Goal: Task Accomplishment & Management: Complete application form

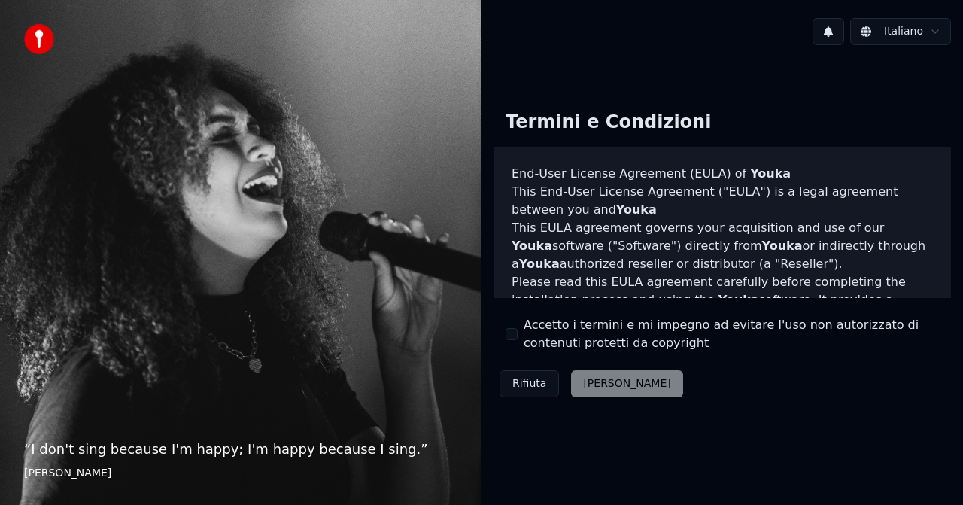
click at [592, 376] on div "Rifiuta [PERSON_NAME]" at bounding box center [592, 383] width 196 height 39
click at [595, 381] on div "Rifiuta [PERSON_NAME]" at bounding box center [592, 383] width 196 height 39
click at [598, 388] on div "Rifiuta [PERSON_NAME]" at bounding box center [592, 383] width 196 height 39
drag, startPoint x: 569, startPoint y: 335, endPoint x: 551, endPoint y: 335, distance: 18.1
click at [567, 335] on label "Accetto i termini e mi impegno ad evitare l'uso non autorizzato di contenuti pr…" at bounding box center [731, 334] width 415 height 36
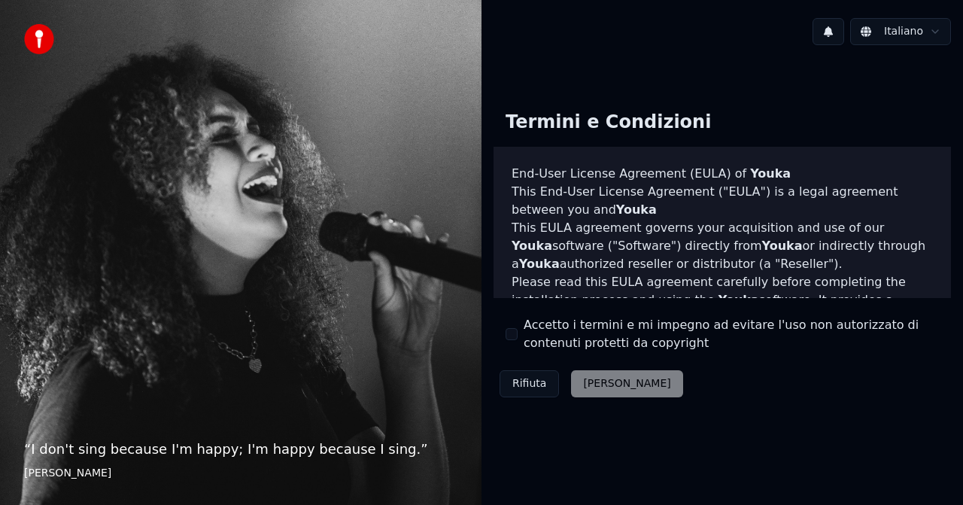
drag, startPoint x: 518, startPoint y: 338, endPoint x: 519, endPoint y: 329, distance: 9.1
click at [518, 337] on div "Accetto i termini e mi impegno ad evitare l'uso non autorizzato di contenuti pr…" at bounding box center [722, 334] width 433 height 36
click at [519, 329] on div "Accetto i termini e mi impegno ad evitare l'uso non autorizzato di contenuti pr…" at bounding box center [722, 334] width 433 height 36
drag, startPoint x: 519, startPoint y: 326, endPoint x: 528, endPoint y: 304, distance: 23.6
click at [519, 323] on div "Accetto i termini e mi impegno ad evitare l'uso non autorizzato di contenuti pr…" at bounding box center [722, 334] width 433 height 36
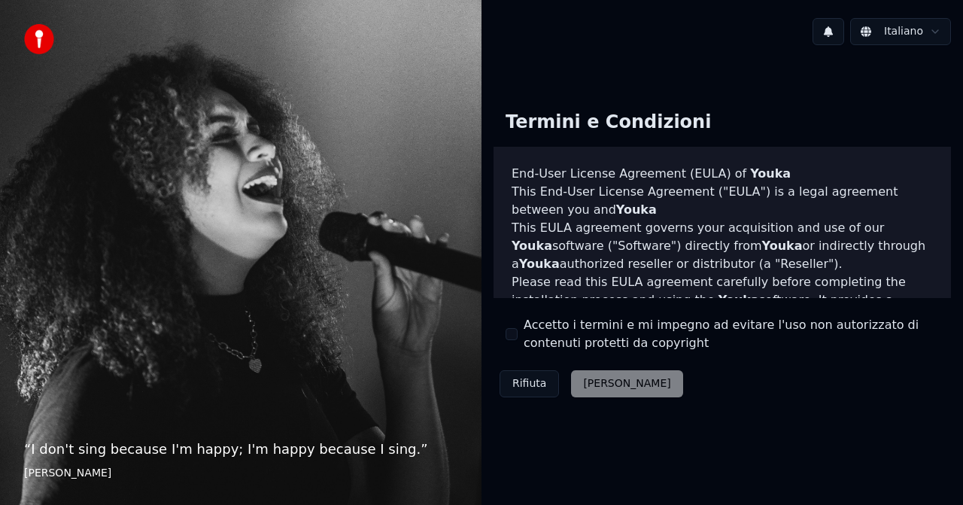
click at [528, 304] on div "Termini e Condizioni End-User License Agreement ([PERSON_NAME]) of Youka This E…" at bounding box center [723, 251] width 458 height 305
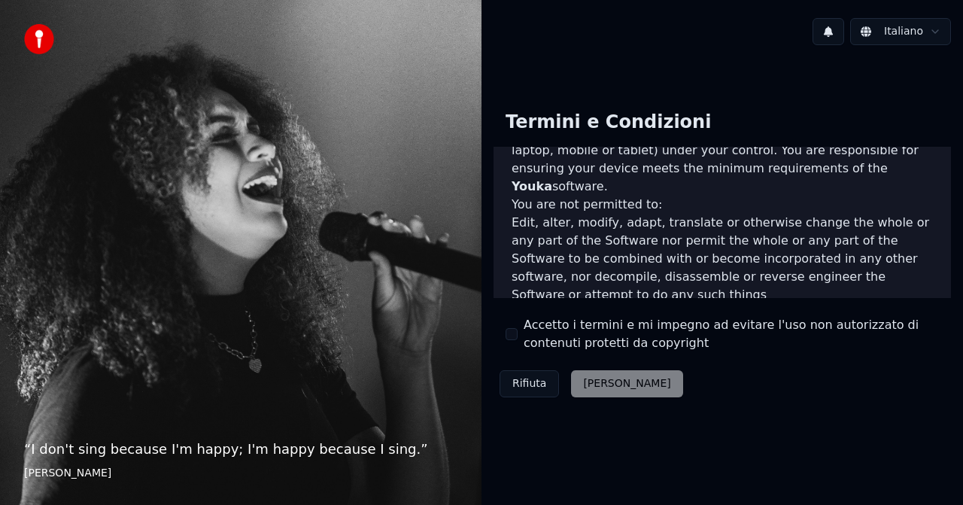
scroll to position [1112, 0]
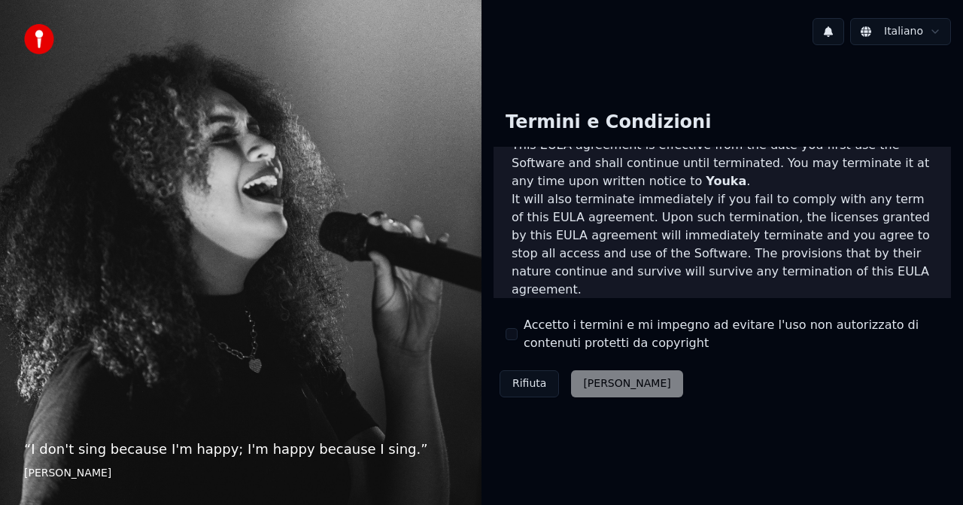
click at [613, 382] on div "Rifiuta [PERSON_NAME]" at bounding box center [592, 383] width 196 height 39
click at [610, 379] on div "Rifiuta [PERSON_NAME]" at bounding box center [592, 383] width 196 height 39
click at [586, 380] on div "Rifiuta [PERSON_NAME]" at bounding box center [592, 383] width 196 height 39
click at [205, 460] on blockquote "“ I don't sing because I'm happy; I'm happy because I sing. ” [PERSON_NAME]" at bounding box center [240, 460] width 433 height 42
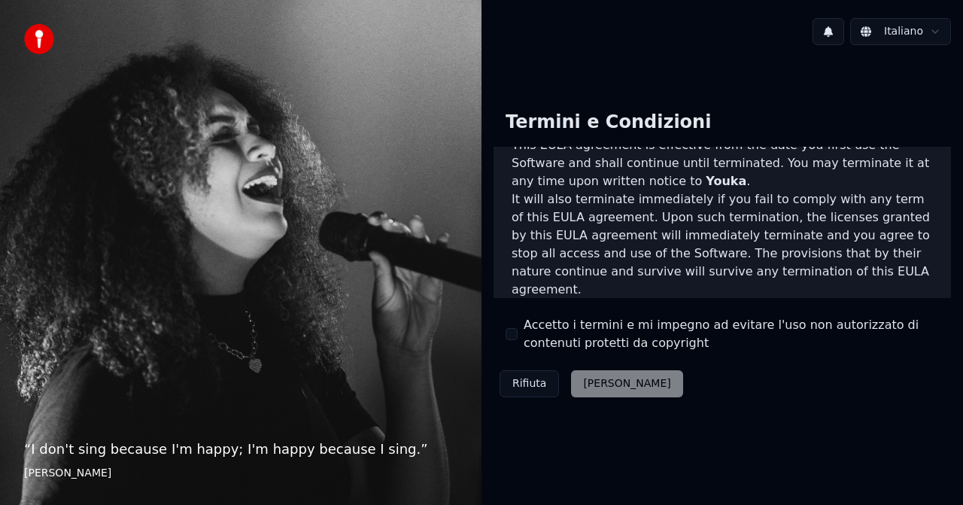
click at [531, 342] on label "Accetto i termini e mi impegno ad evitare l'uso non autorizzato di contenuti pr…" at bounding box center [731, 334] width 415 height 36
click at [518, 340] on button "Accetto i termini e mi impegno ad evitare l'uso non autorizzato di contenuti pr…" at bounding box center [512, 334] width 12 height 12
drag, startPoint x: 618, startPoint y: 397, endPoint x: 616, endPoint y: 388, distance: 9.3
click at [618, 397] on div "Rifiuta [PERSON_NAME]" at bounding box center [592, 383] width 196 height 39
click at [613, 388] on button "[PERSON_NAME]" at bounding box center [626, 383] width 111 height 27
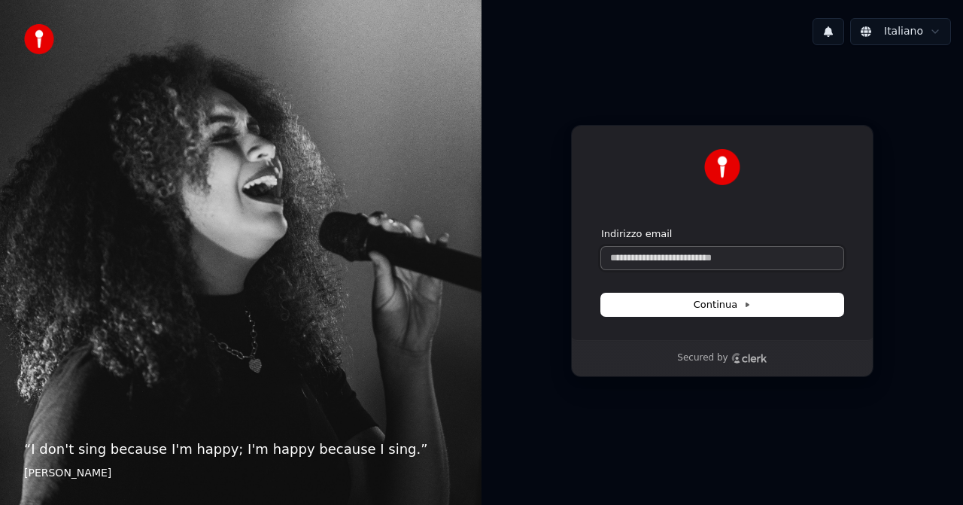
click at [656, 261] on input "Indirizzo email" at bounding box center [722, 258] width 242 height 23
click at [601, 227] on button "submit" at bounding box center [601, 227] width 0 height 0
type input "**********"
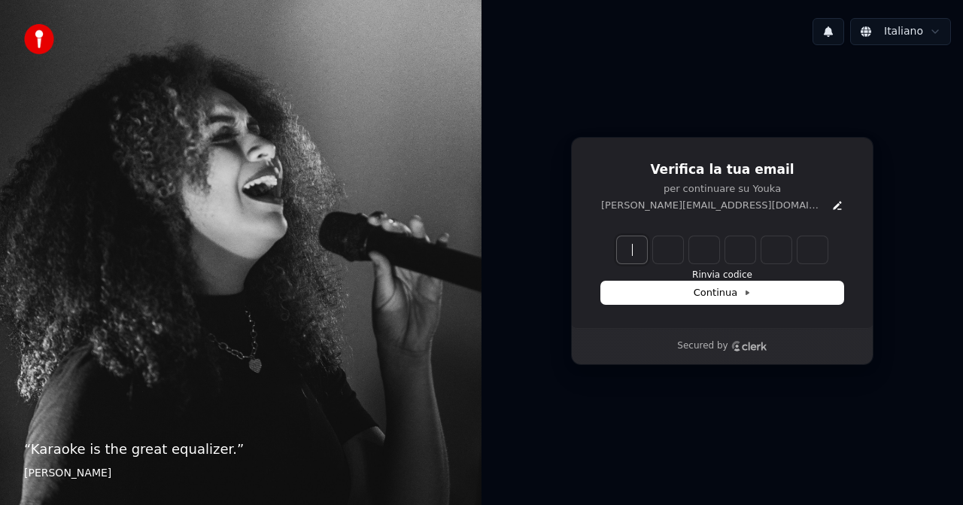
click at [622, 250] on input "Enter verification code" at bounding box center [737, 249] width 241 height 27
click at [631, 248] on input "Enter verification code" at bounding box center [737, 249] width 241 height 27
type input "******"
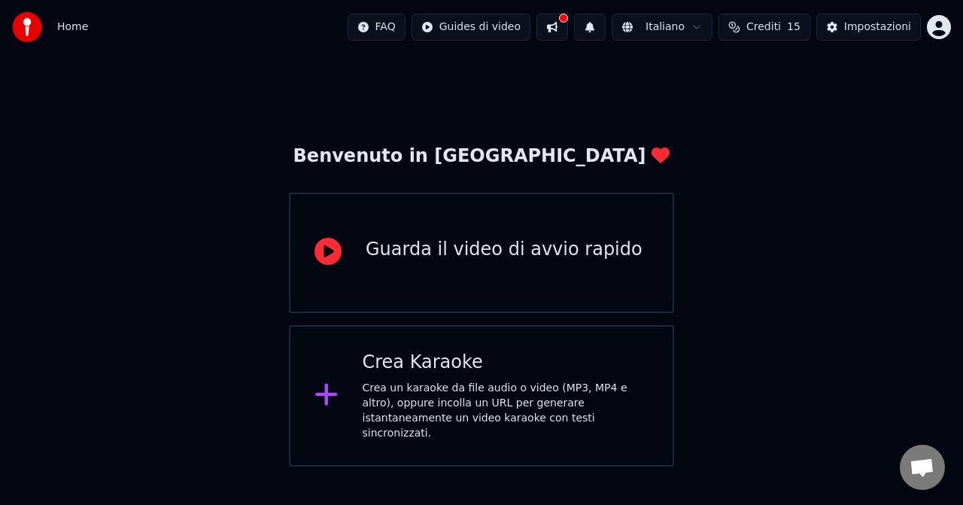
click at [344, 397] on div at bounding box center [333, 396] width 36 height 30
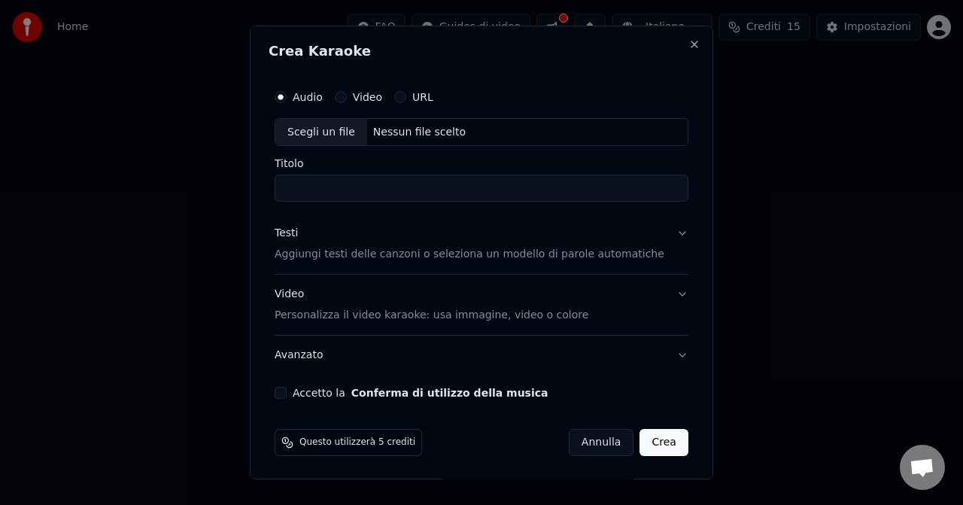
click at [321, 194] on input "Titolo" at bounding box center [482, 188] width 414 height 27
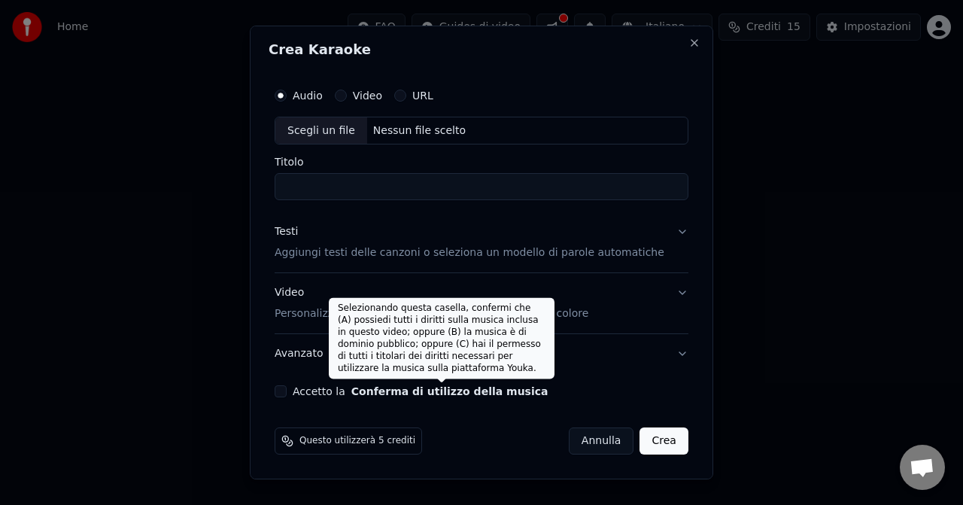
click at [424, 391] on button "Conferma di utilizzo della musica" at bounding box center [449, 391] width 197 height 11
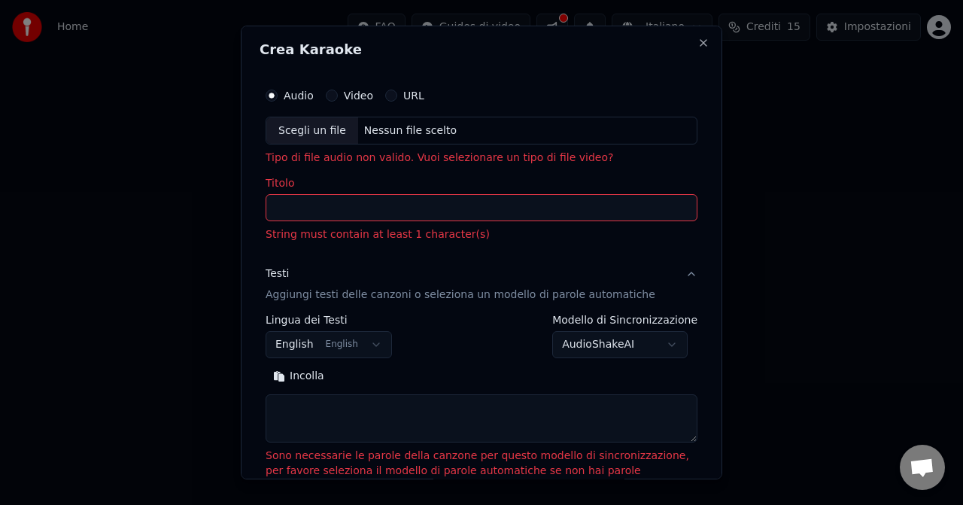
click at [321, 208] on input "Titolo" at bounding box center [482, 208] width 432 height 27
